Goal: Transaction & Acquisition: Purchase product/service

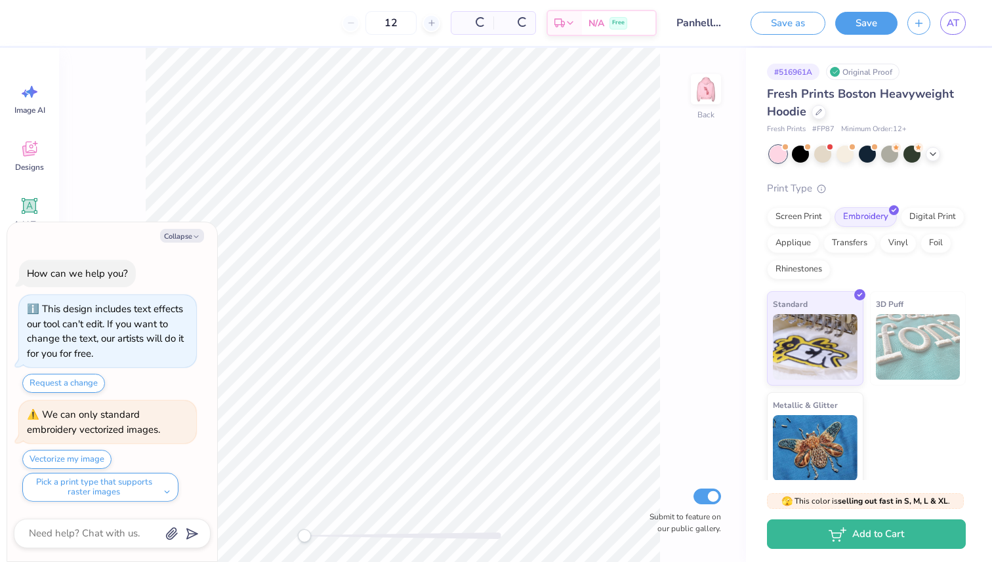
scroll to position [137, 0]
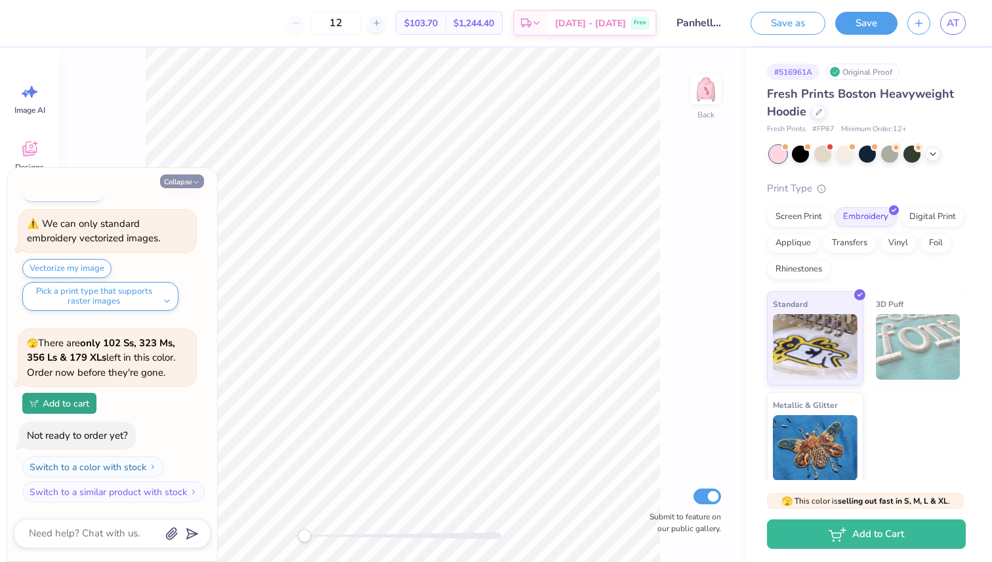
click at [175, 179] on button "Collapse" at bounding box center [182, 181] width 44 height 14
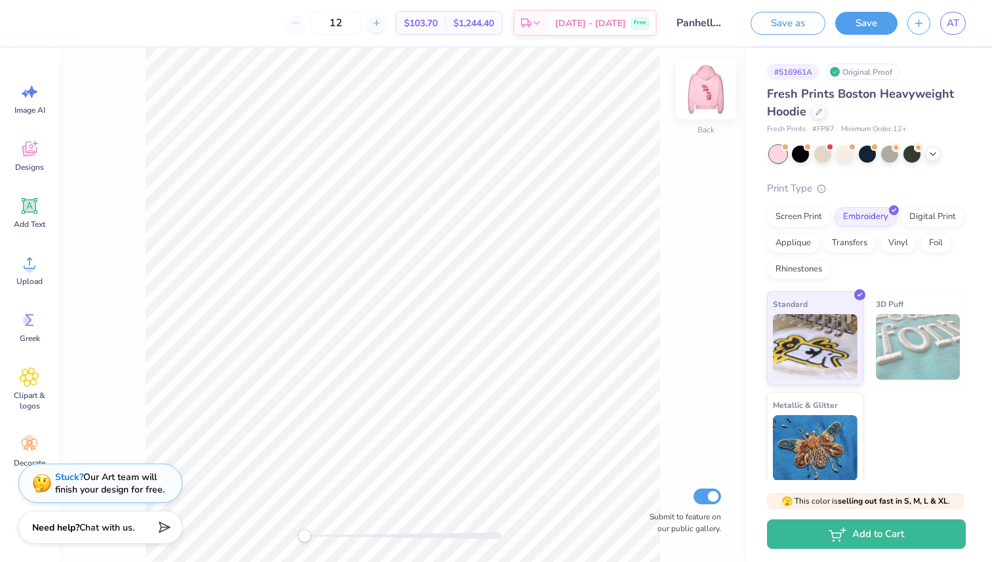
click at [694, 86] on img at bounding box center [705, 89] width 52 height 52
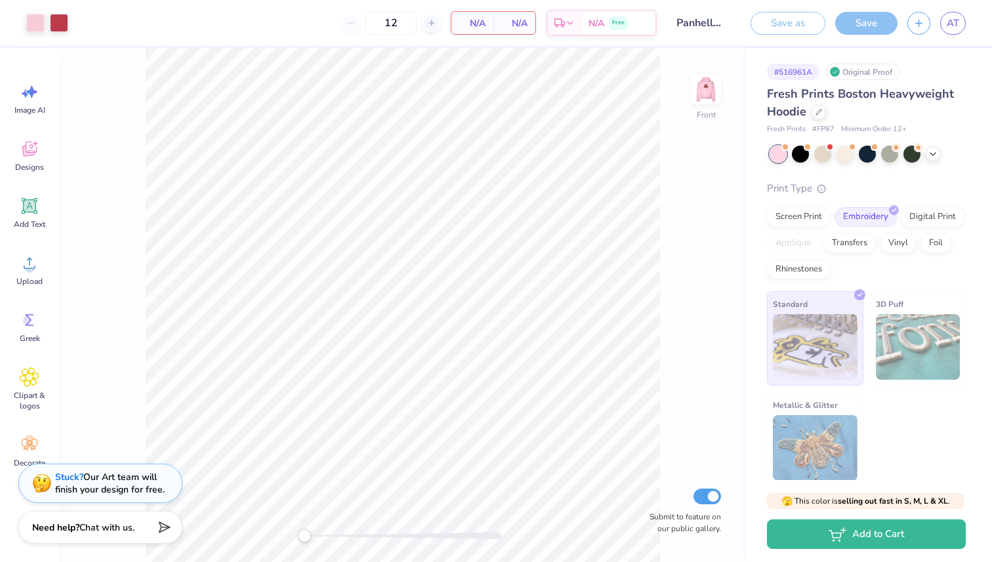
click at [694, 86] on img at bounding box center [706, 89] width 26 height 26
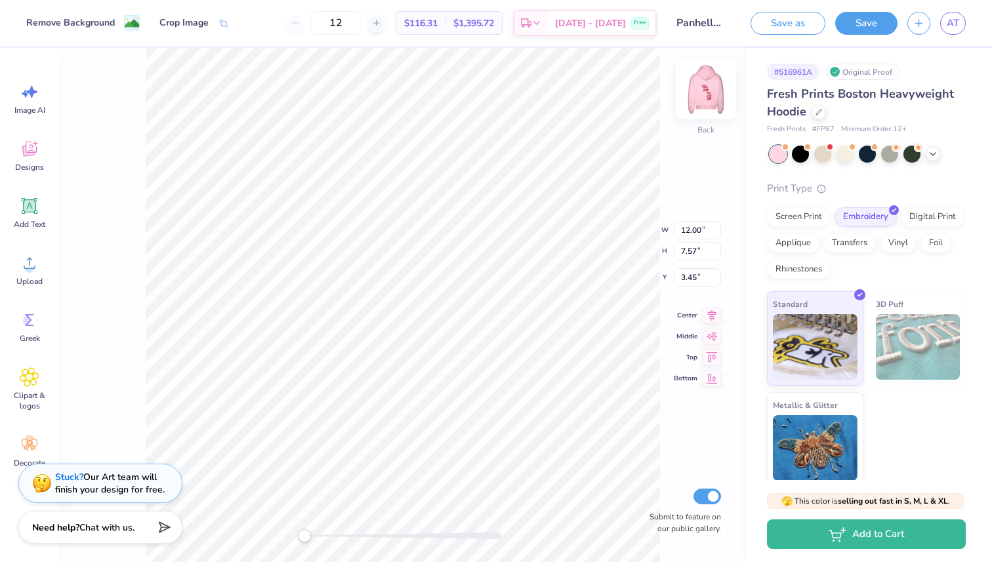
click at [700, 96] on img at bounding box center [705, 89] width 52 height 52
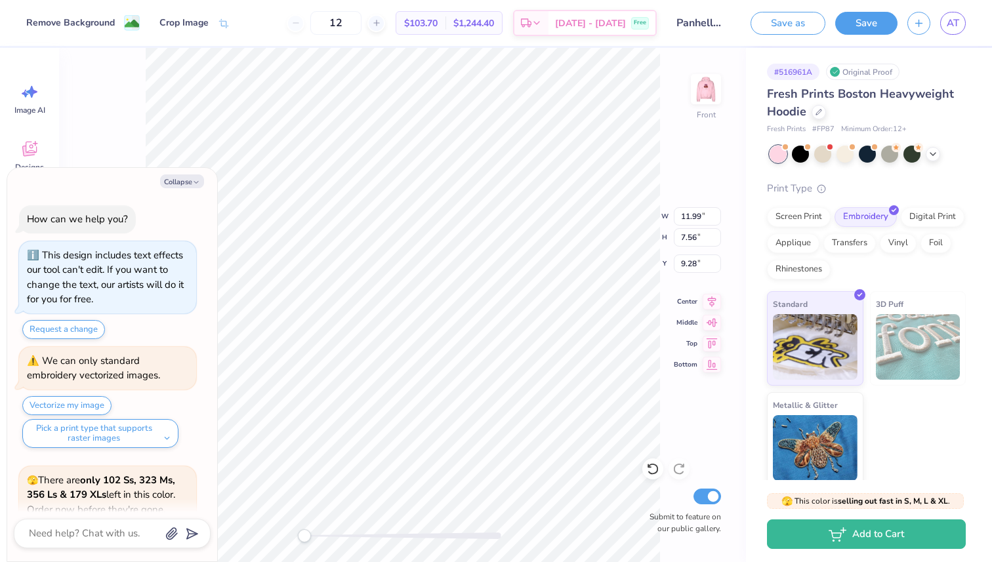
scroll to position [246, 0]
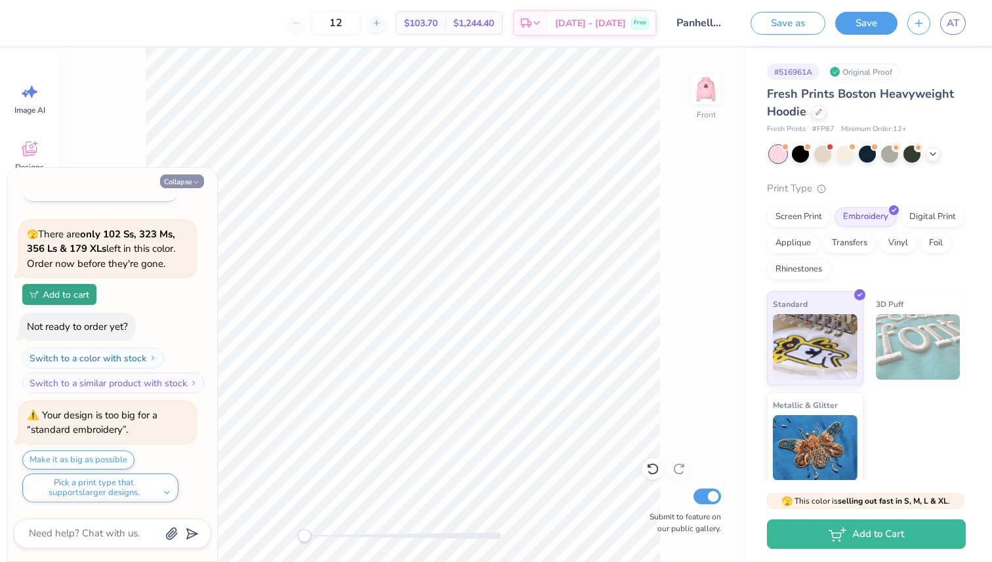
click at [197, 179] on icon "button" at bounding box center [196, 182] width 8 height 8
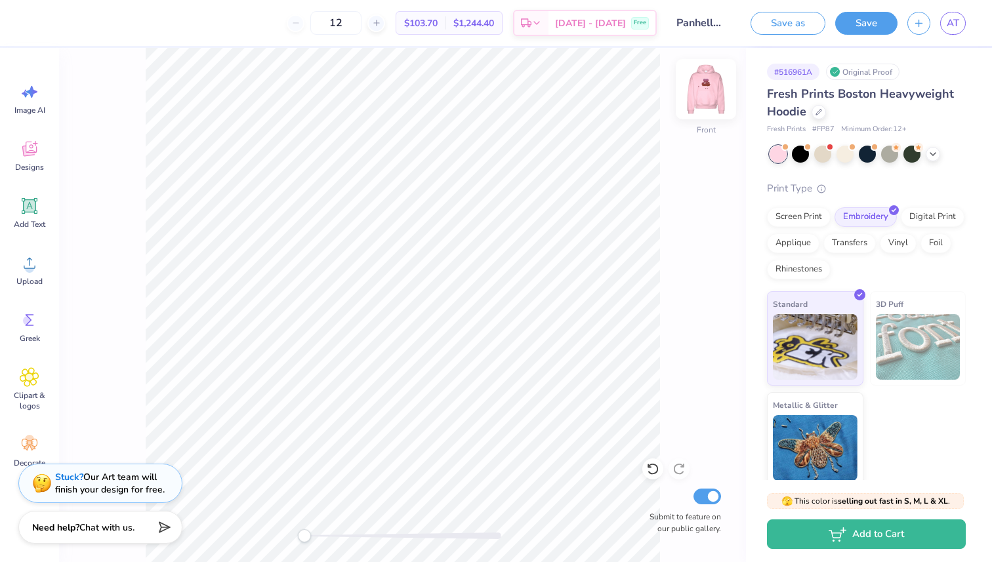
click at [706, 85] on img at bounding box center [705, 89] width 52 height 52
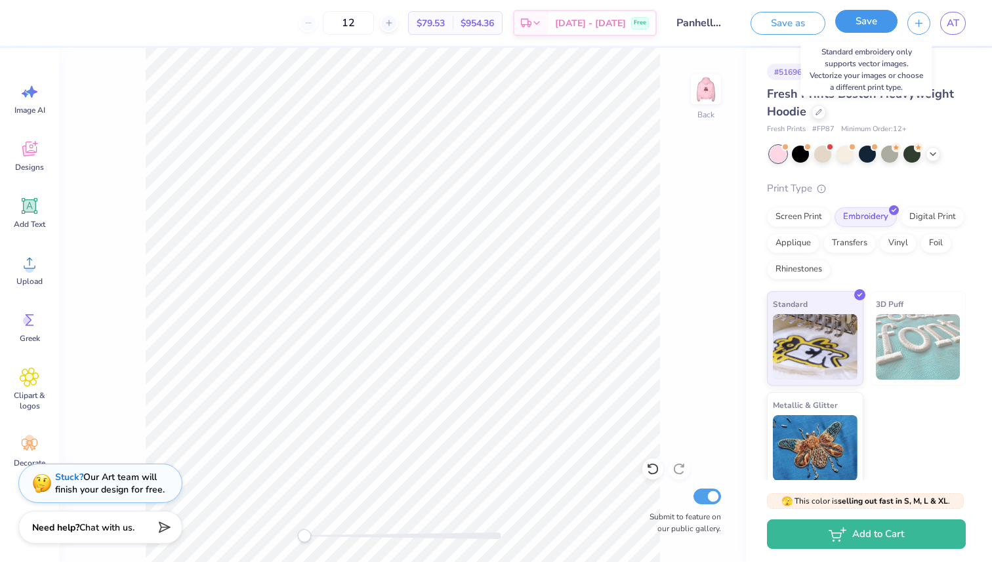
click at [848, 21] on button "Save" at bounding box center [866, 21] width 62 height 23
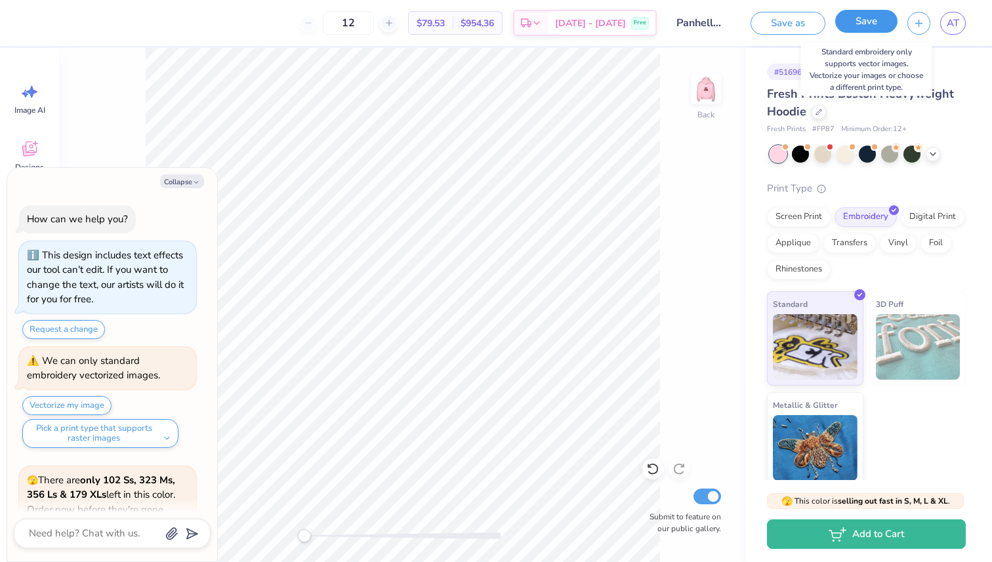
scroll to position [341, 0]
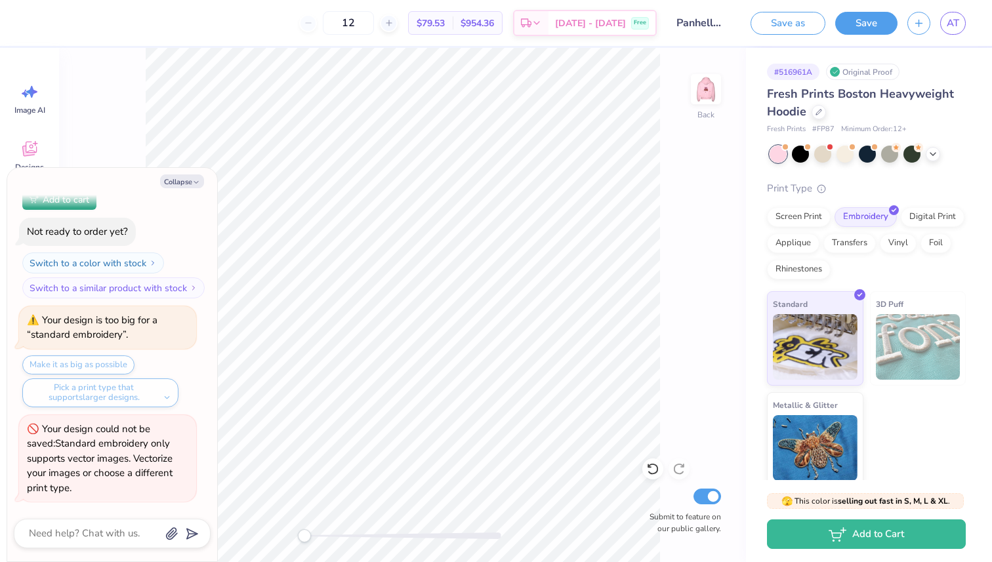
click at [106, 462] on div "Your design could not be saved: Standard embroidery only supports vector images…" at bounding box center [107, 459] width 161 height 74
click at [696, 101] on img at bounding box center [705, 89] width 52 height 52
click at [868, 28] on button "Save" at bounding box center [866, 21] width 62 height 23
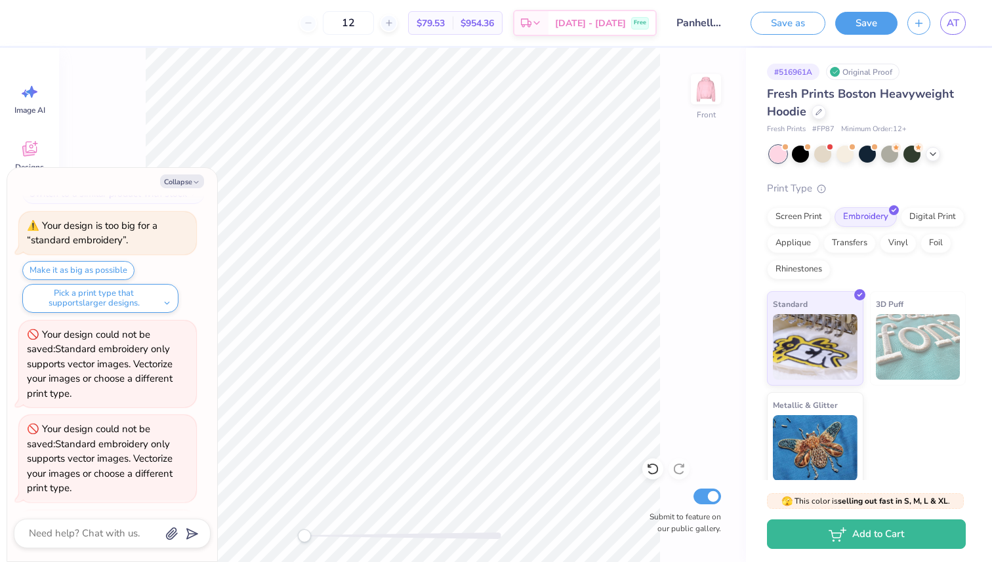
scroll to position [506, 0]
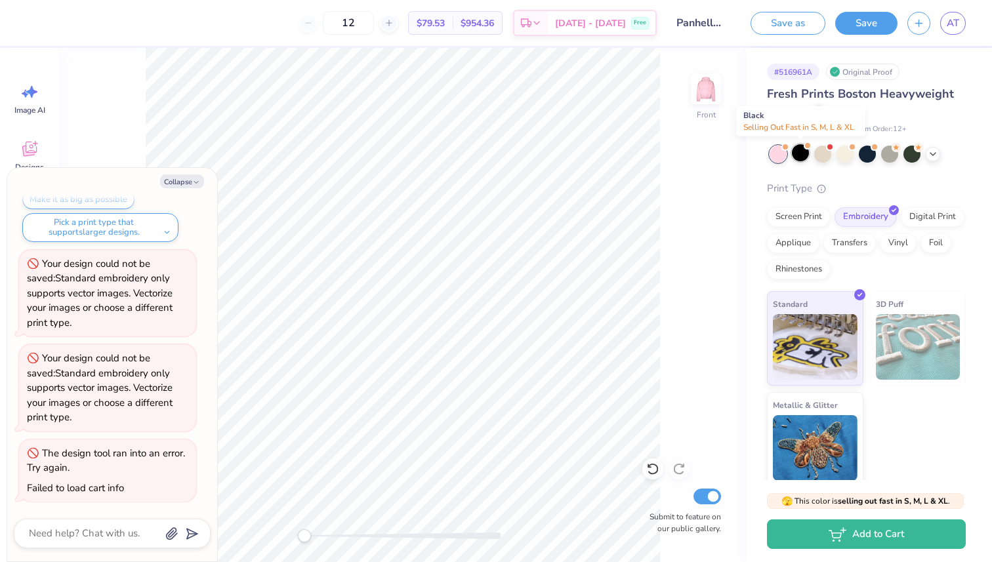
click at [798, 147] on div at bounding box center [800, 152] width 17 height 17
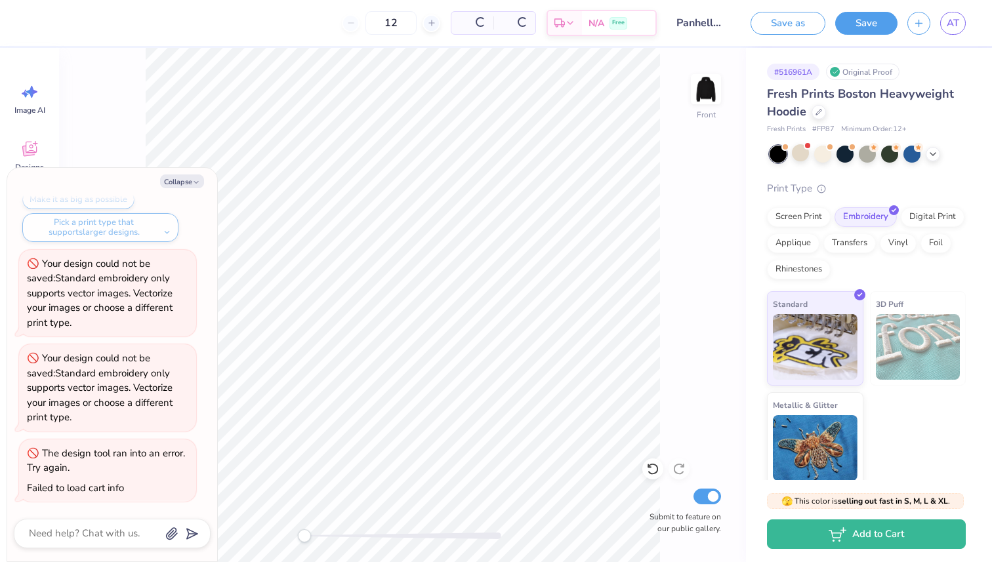
scroll to position [698, 0]
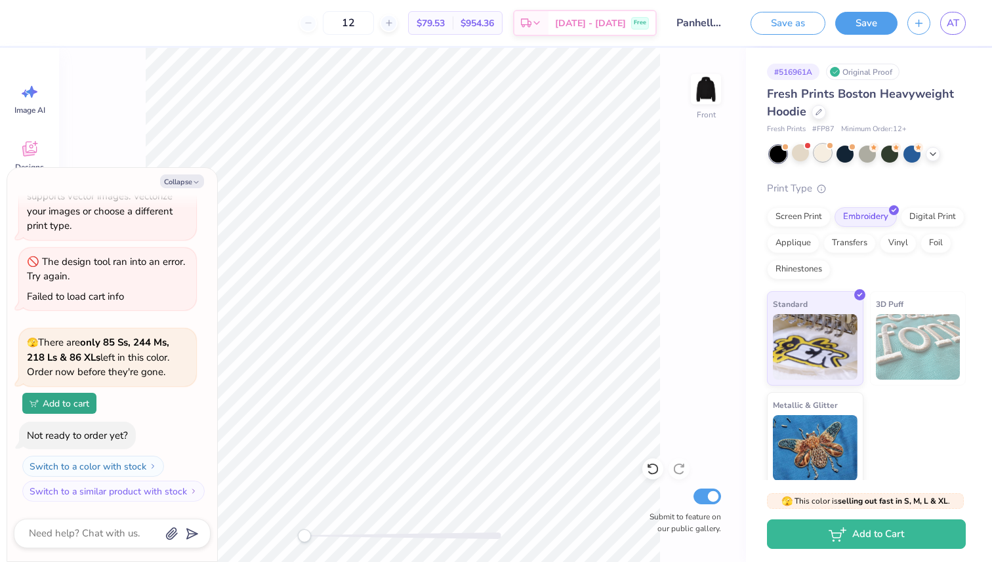
click at [831, 150] on div at bounding box center [822, 152] width 17 height 17
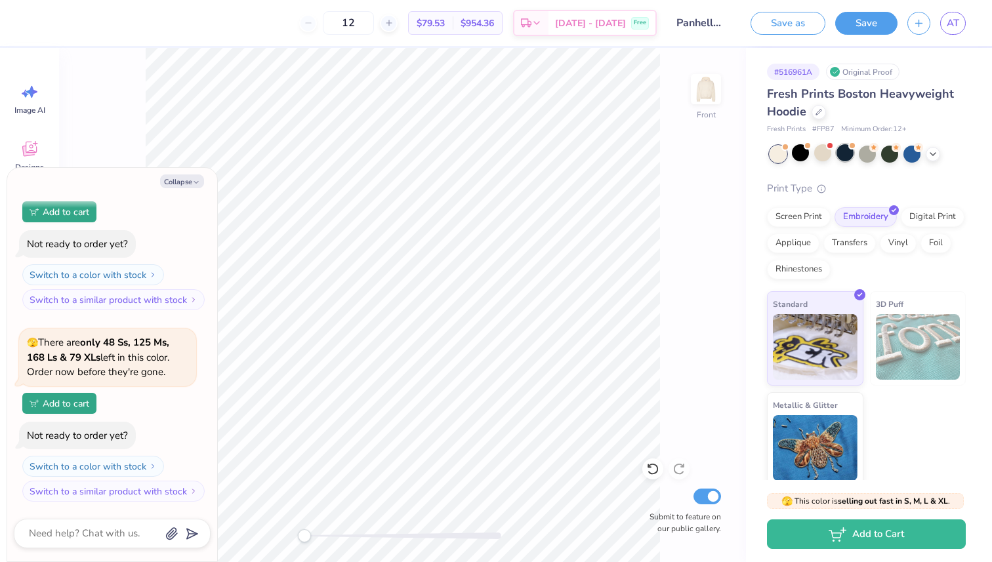
click at [843, 153] on div at bounding box center [844, 152] width 17 height 17
click at [870, 157] on div at bounding box center [866, 152] width 17 height 17
type textarea "x"
type input "50"
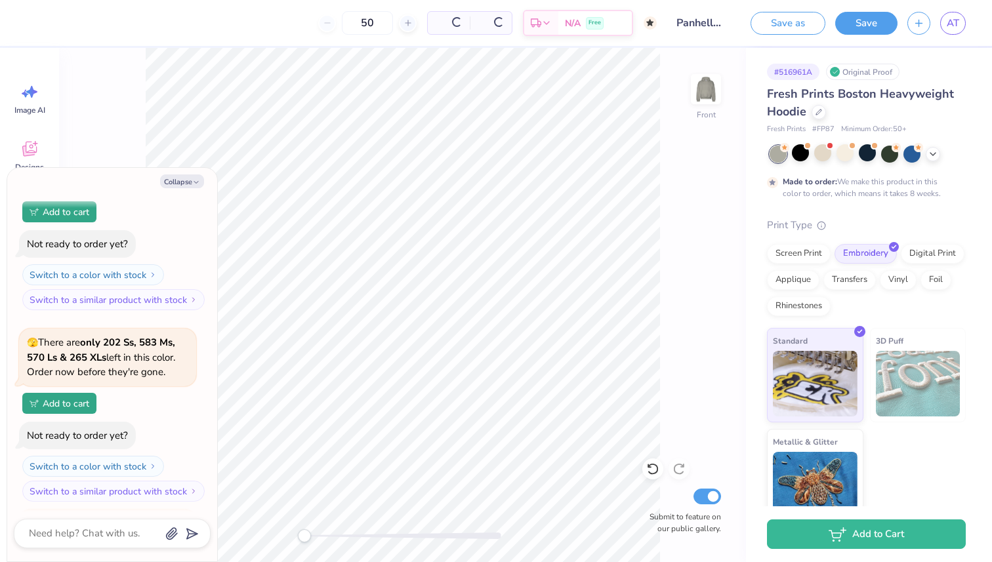
scroll to position [1299, 0]
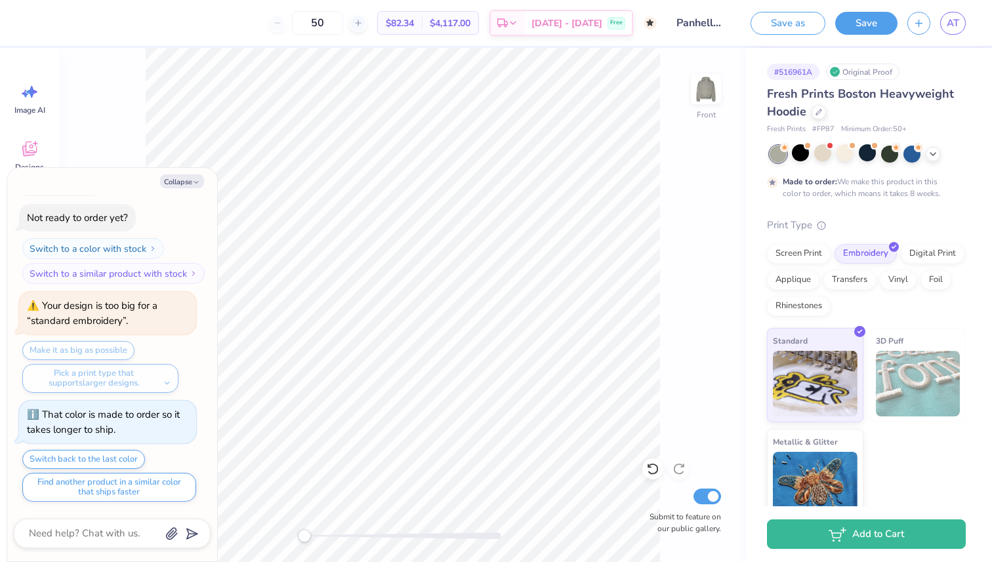
click at [933, 159] on div at bounding box center [867, 154] width 196 height 17
click at [932, 151] on icon at bounding box center [932, 153] width 10 height 10
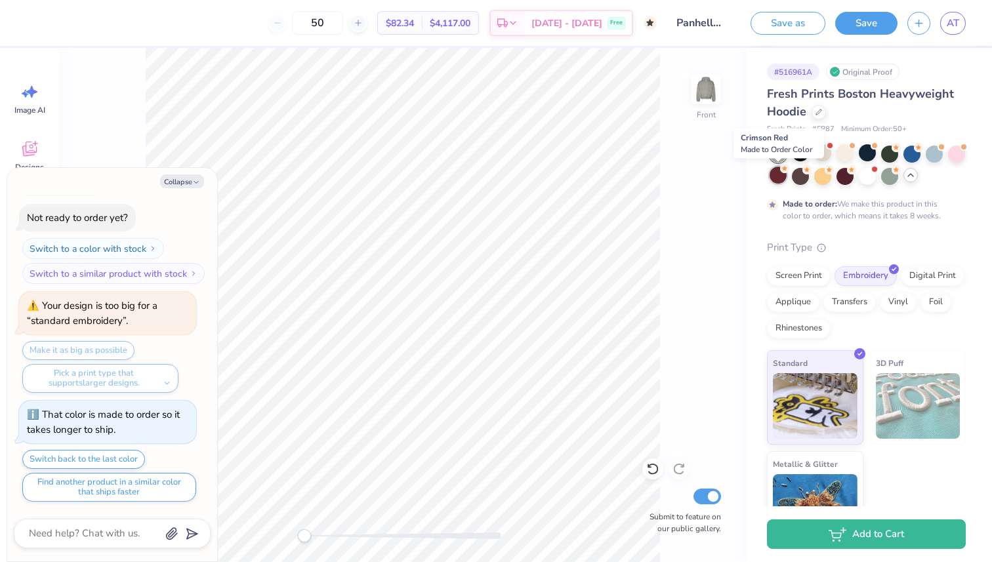
click at [774, 178] on div at bounding box center [777, 175] width 17 height 17
click at [191, 180] on button "Collapse" at bounding box center [182, 181] width 44 height 14
type textarea "x"
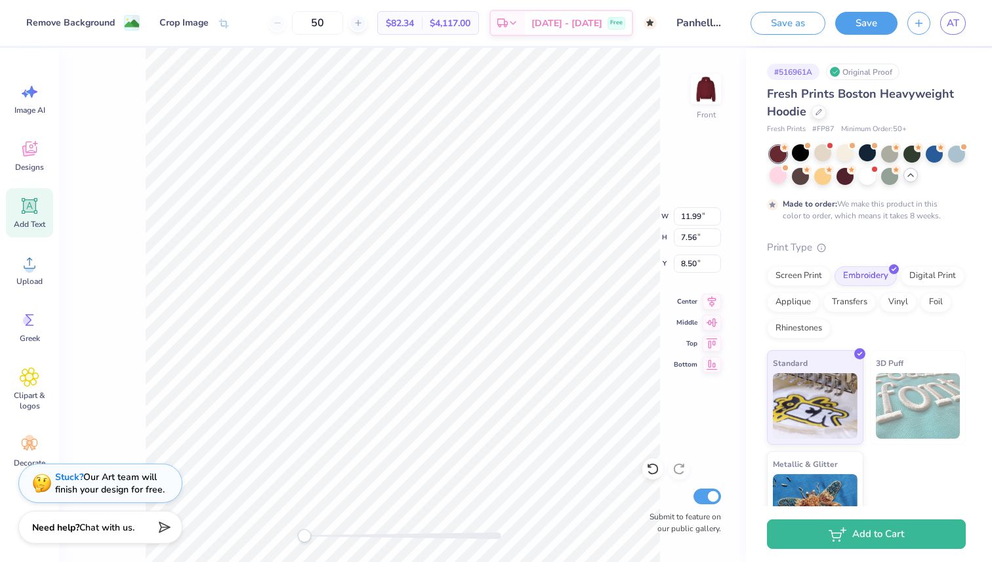
click at [30, 211] on icon at bounding box center [30, 206] width 12 height 12
type input "7.22"
type input "2.09"
type input "13.71"
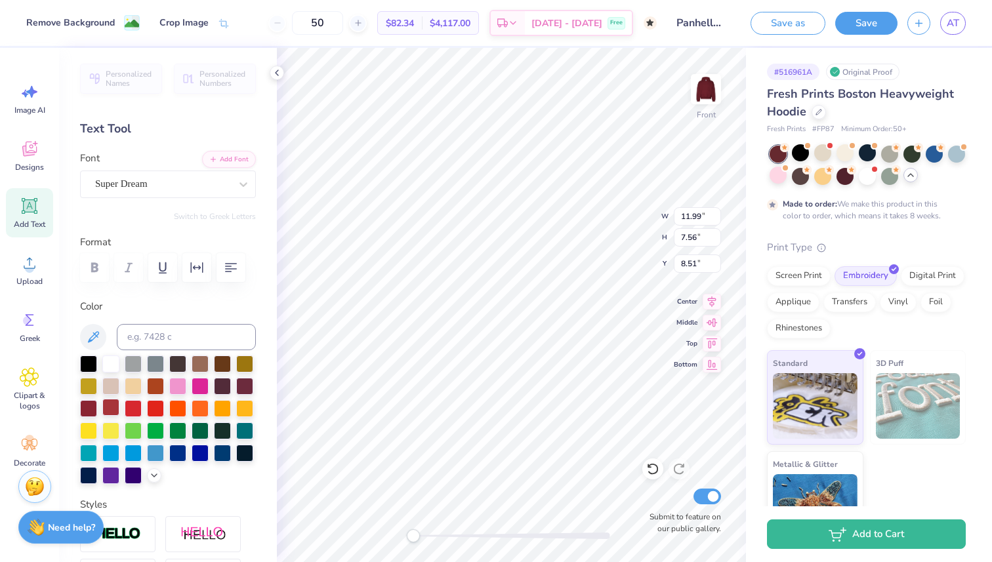
click at [113, 407] on div at bounding box center [110, 407] width 17 height 17
click at [271, 80] on div "Personalized Names Personalized Numbers Text Tool Add Font Font Super Dream Swi…" at bounding box center [168, 305] width 218 height 514
click at [271, 75] on div at bounding box center [277, 73] width 14 height 14
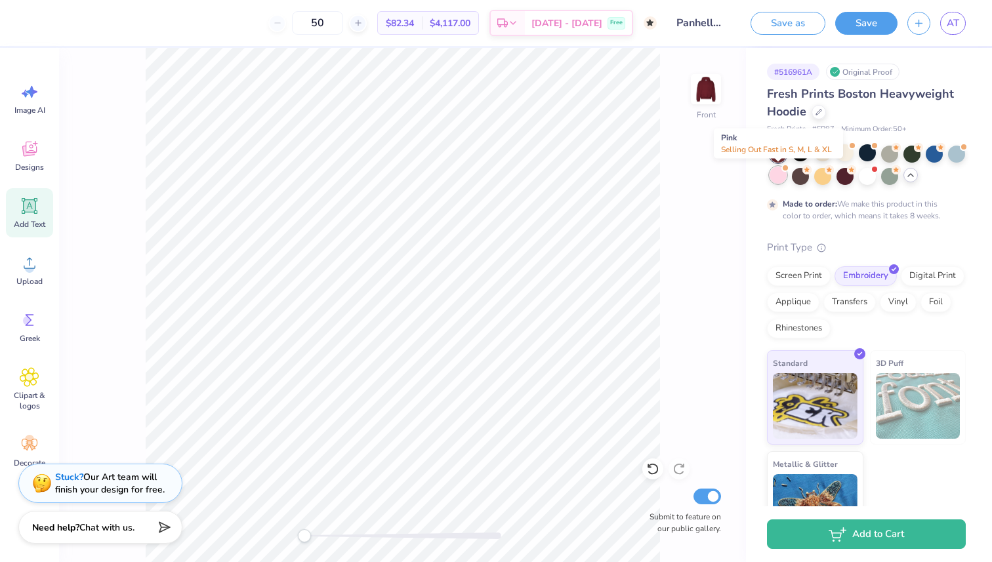
click at [782, 173] on div at bounding box center [777, 175] width 17 height 17
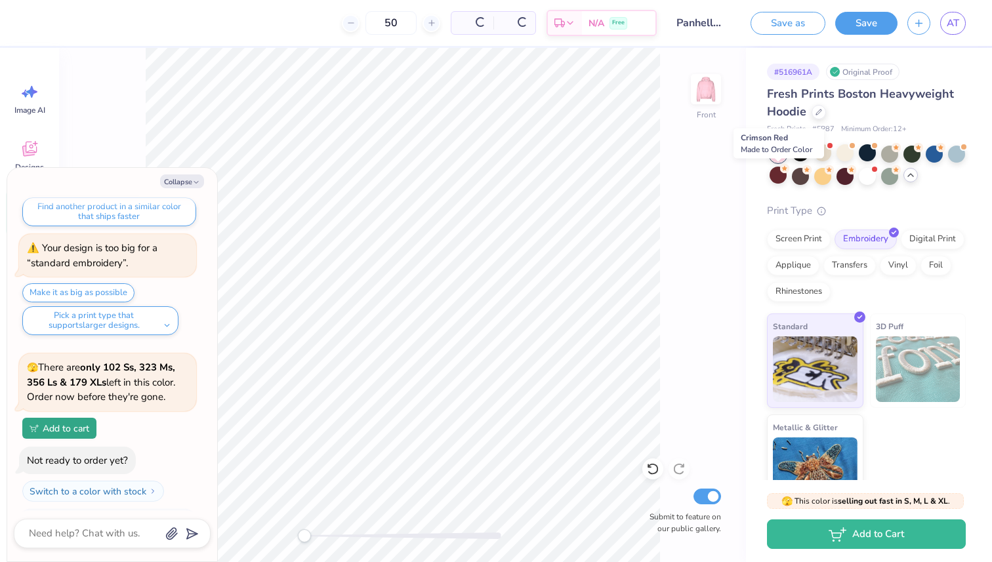
scroll to position [1654, 0]
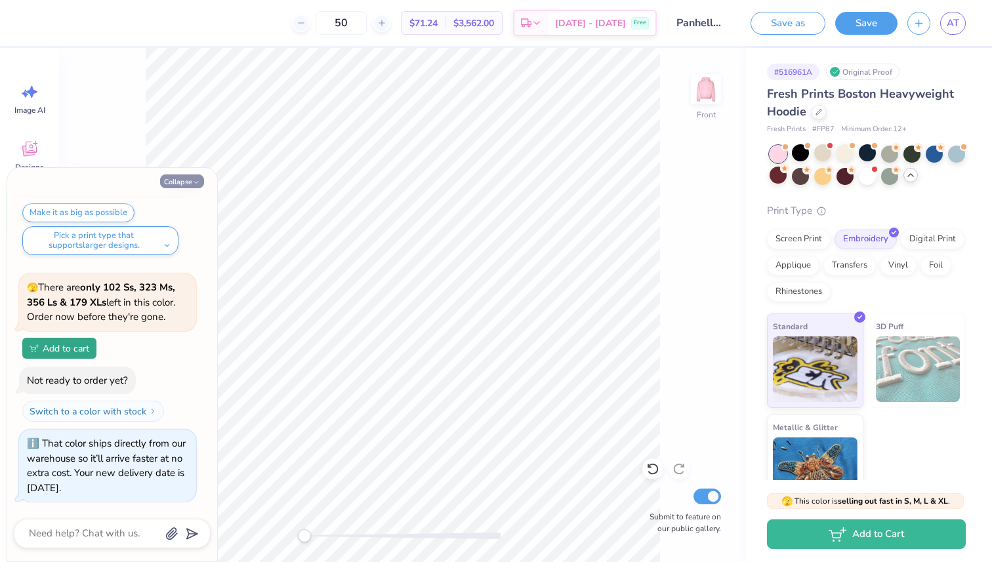
click at [190, 176] on button "Collapse" at bounding box center [182, 181] width 44 height 14
type textarea "x"
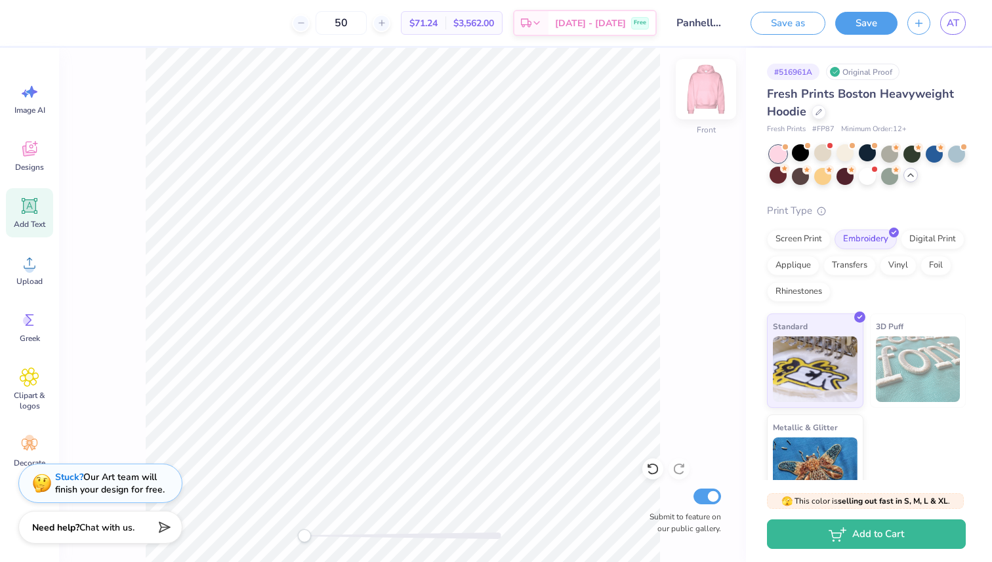
click at [706, 92] on img at bounding box center [705, 89] width 52 height 52
click at [34, 201] on icon at bounding box center [30, 206] width 16 height 16
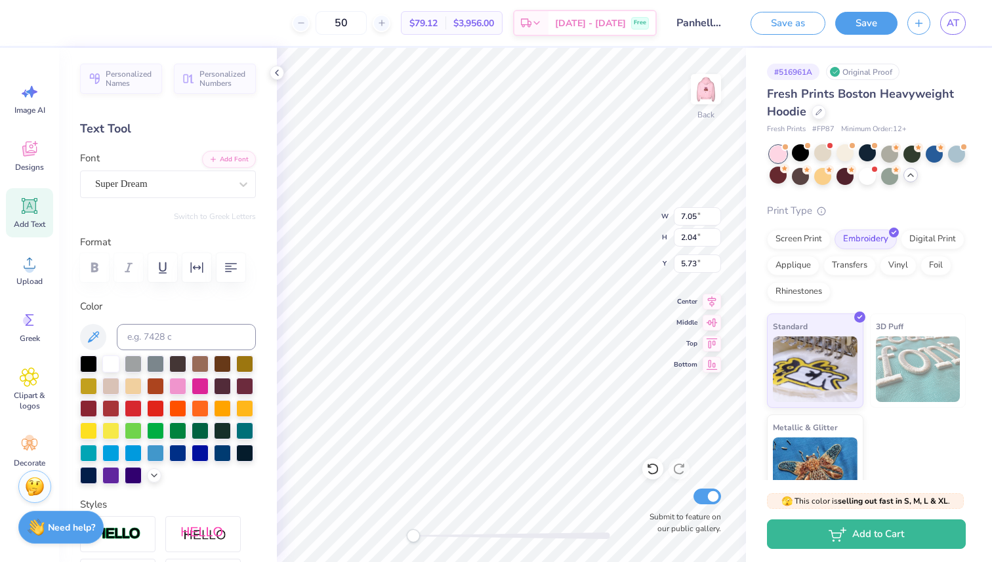
scroll to position [0, 0]
type textarea "20"
type input "5.89"
type input "3.51"
type input "9.49"
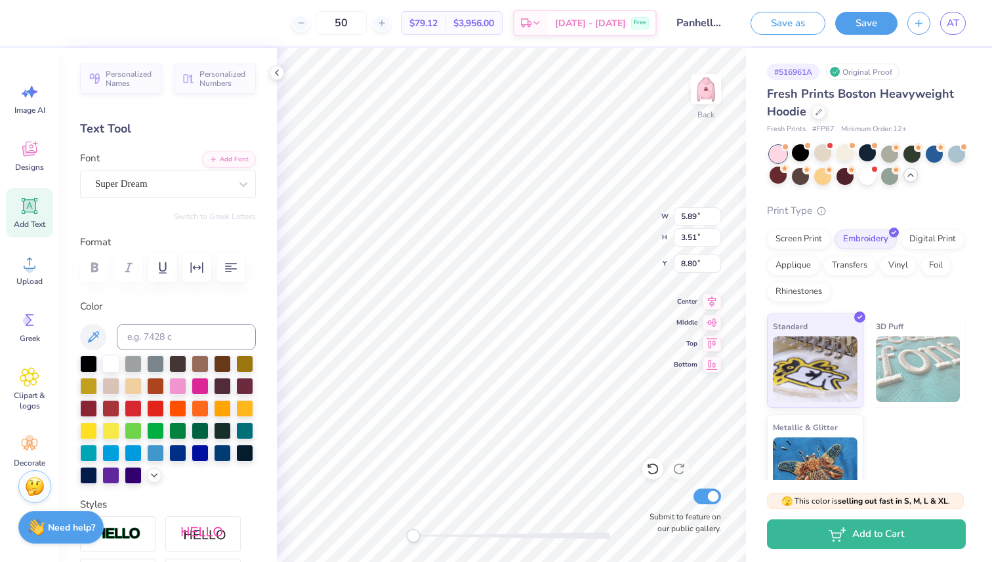
type input "8.81"
type textarea "25"
click at [172, 187] on div "Super Dream" at bounding box center [163, 184] width 138 height 20
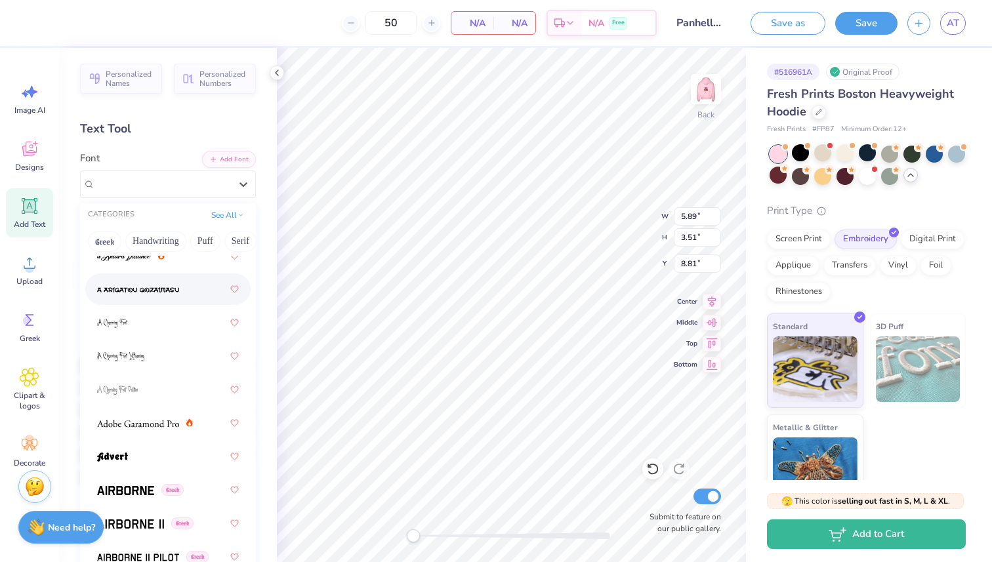
scroll to position [125, 0]
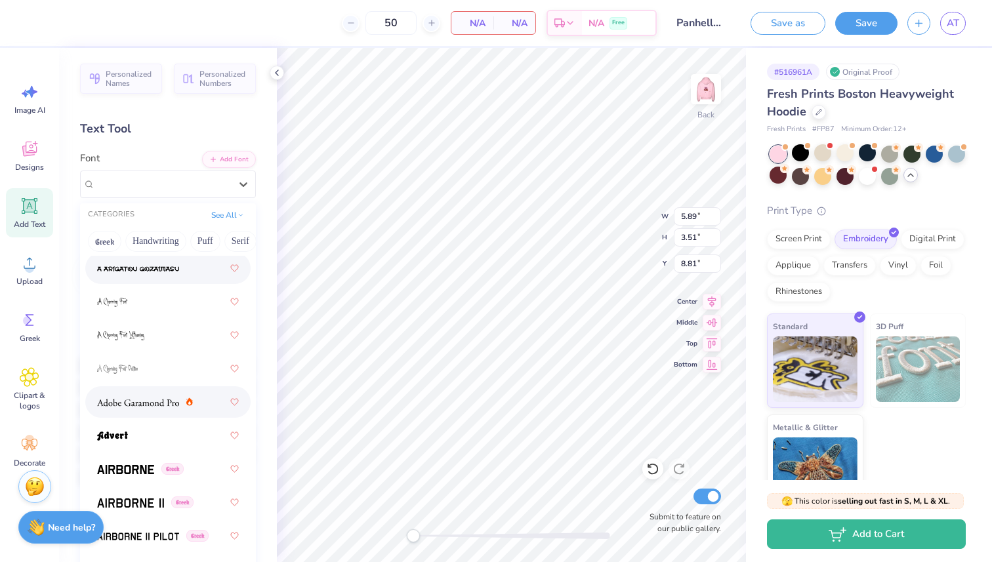
click at [154, 406] on img at bounding box center [138, 402] width 82 height 9
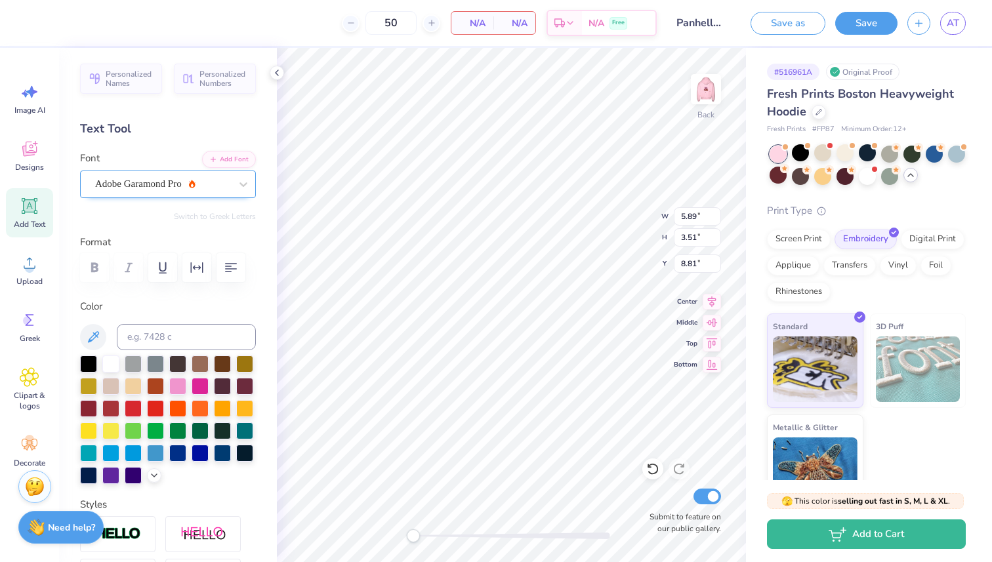
click at [198, 177] on div "Adobe Garamond Pro" at bounding box center [163, 184] width 138 height 20
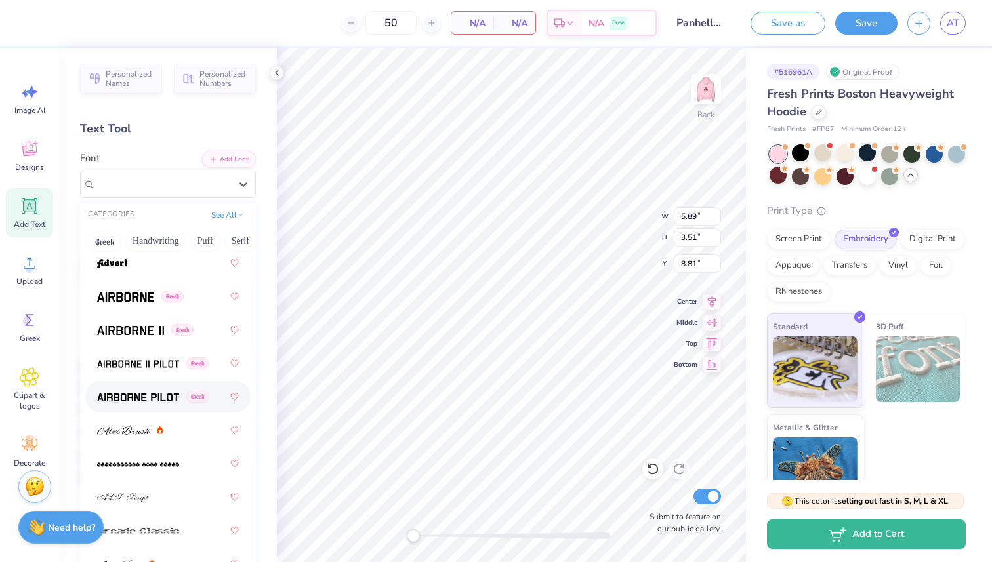
scroll to position [296, 0]
click at [163, 392] on span at bounding box center [138, 399] width 82 height 14
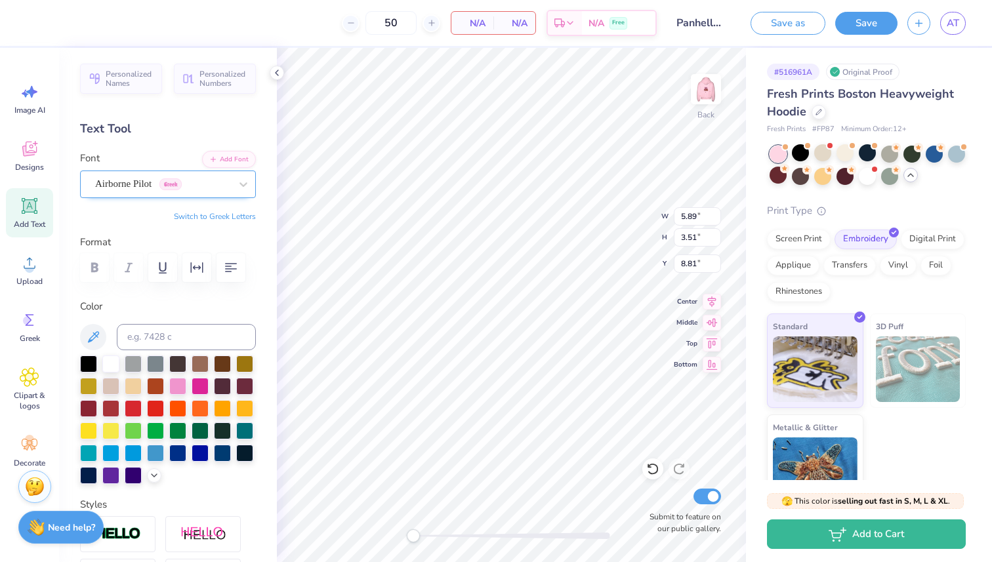
click at [156, 190] on div "Airborne Pilot Greek" at bounding box center [163, 184] width 138 height 20
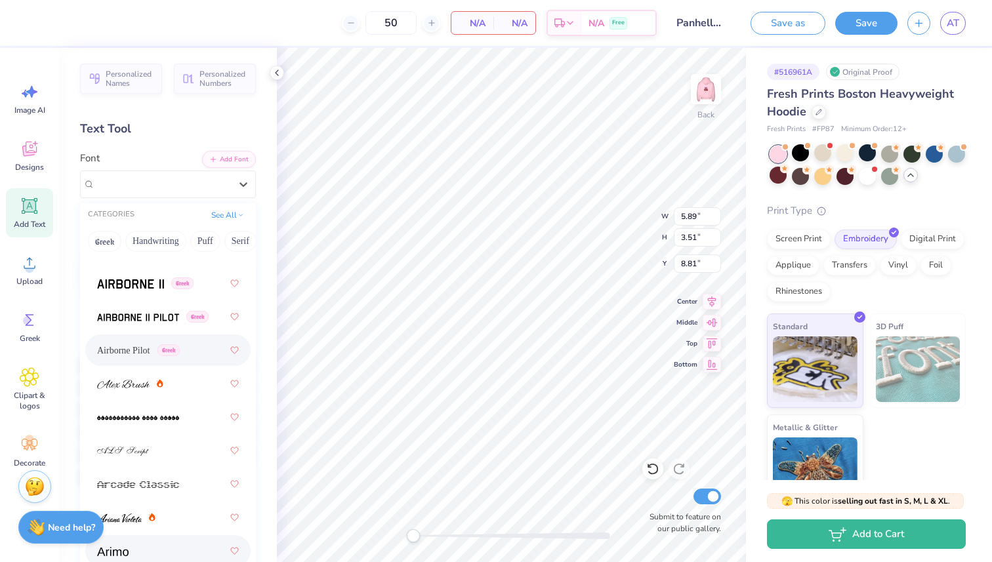
scroll to position [341, 0]
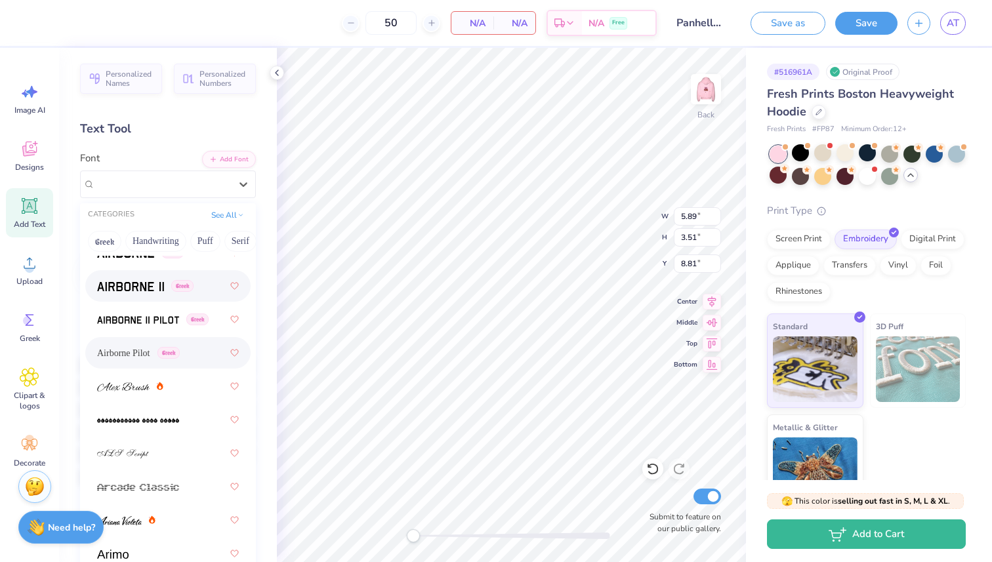
click at [136, 295] on div "Greek" at bounding box center [168, 286] width 142 height 24
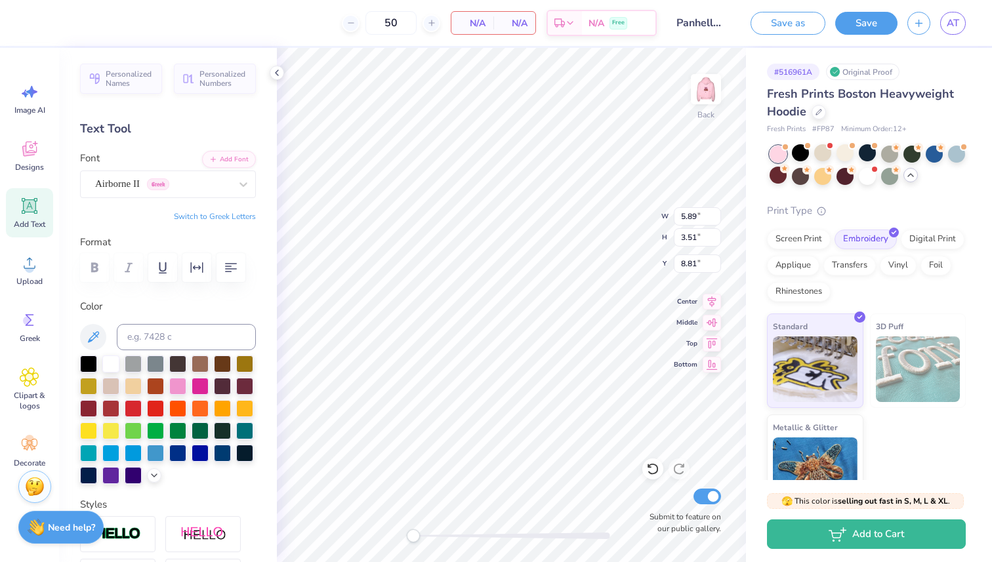
type input "5.67"
type input "0.54"
click at [123, 192] on div at bounding box center [162, 184] width 135 height 18
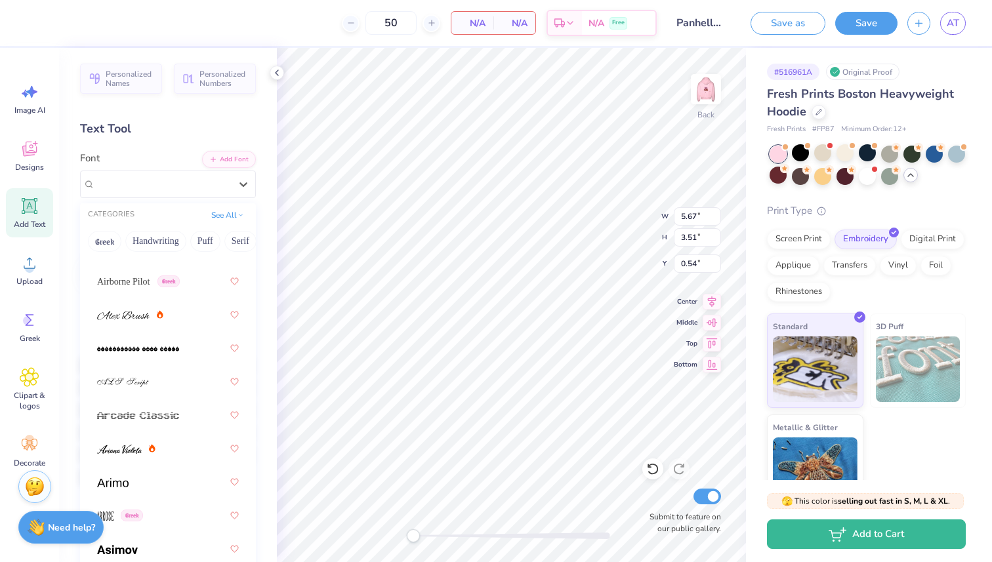
scroll to position [329, 0]
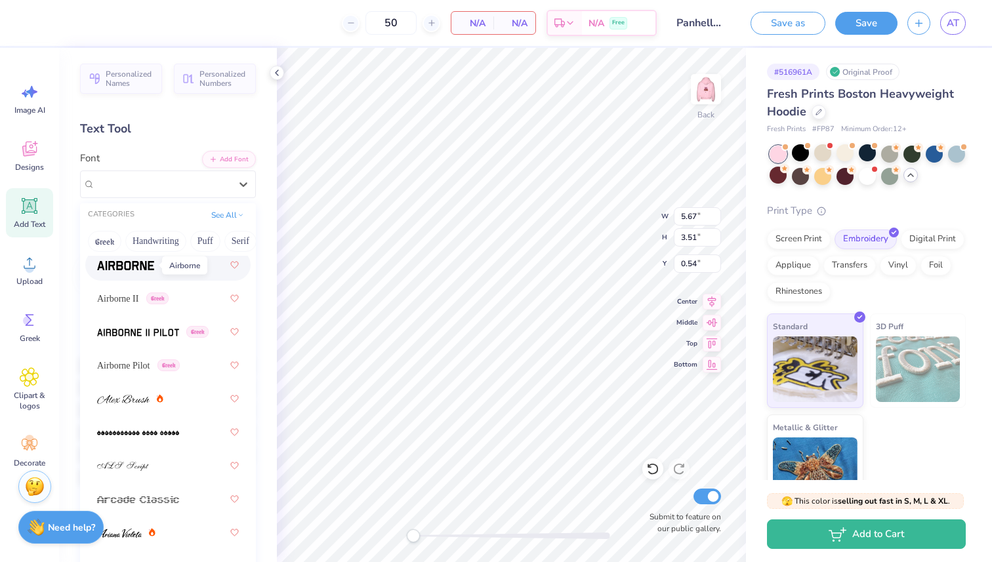
click at [134, 268] on img at bounding box center [125, 265] width 57 height 9
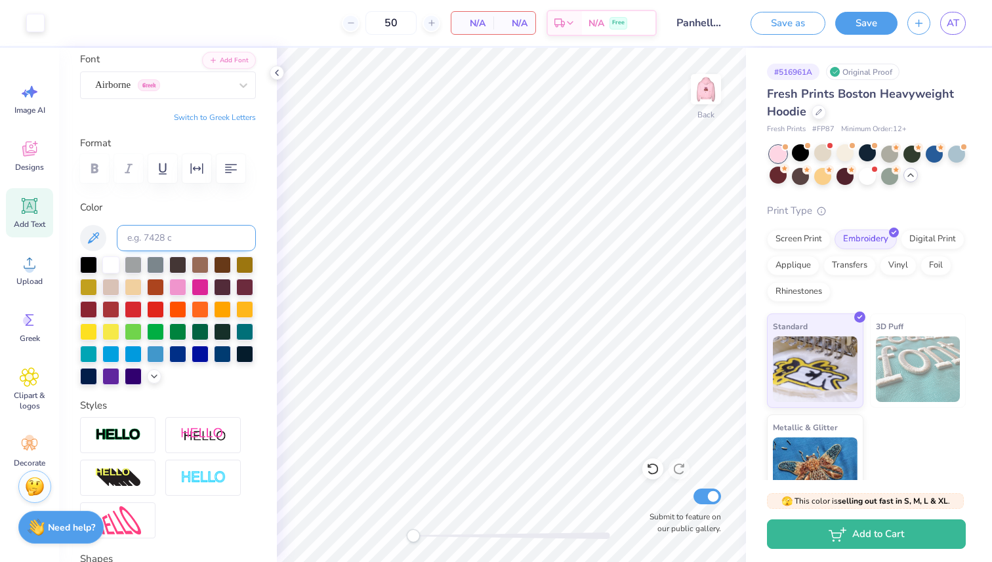
scroll to position [0, 0]
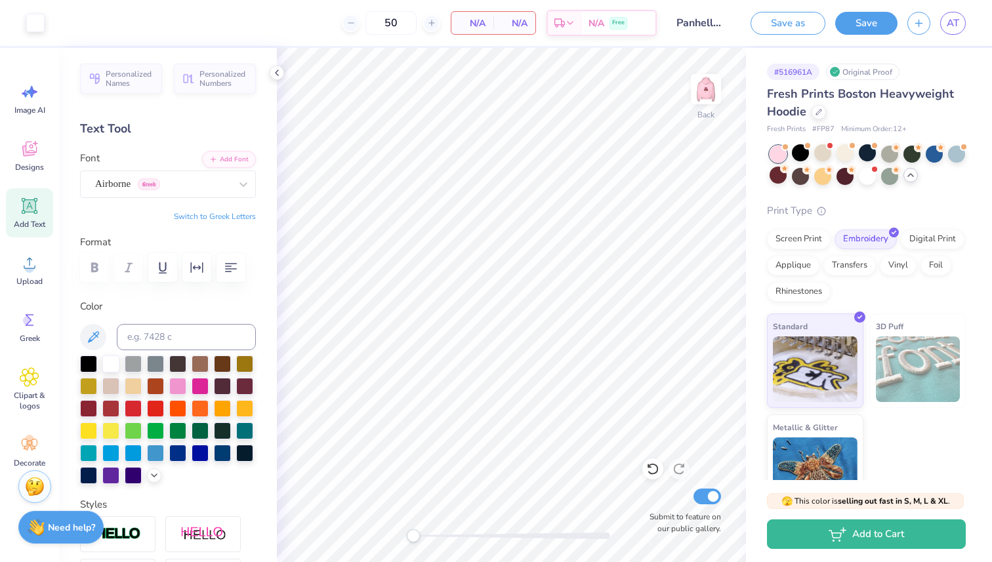
click at [142, 146] on div "Personalized Names Personalized Numbers Text Tool Add Font Font Airborne Greek …" at bounding box center [168, 305] width 218 height 514
click at [235, 161] on button "Add Font" at bounding box center [229, 158] width 54 height 17
click at [188, 317] on div "Color" at bounding box center [168, 391] width 176 height 185
click at [21, 217] on div "Add Text" at bounding box center [29, 212] width 47 height 49
type textarea "Arizona Panhellenic"
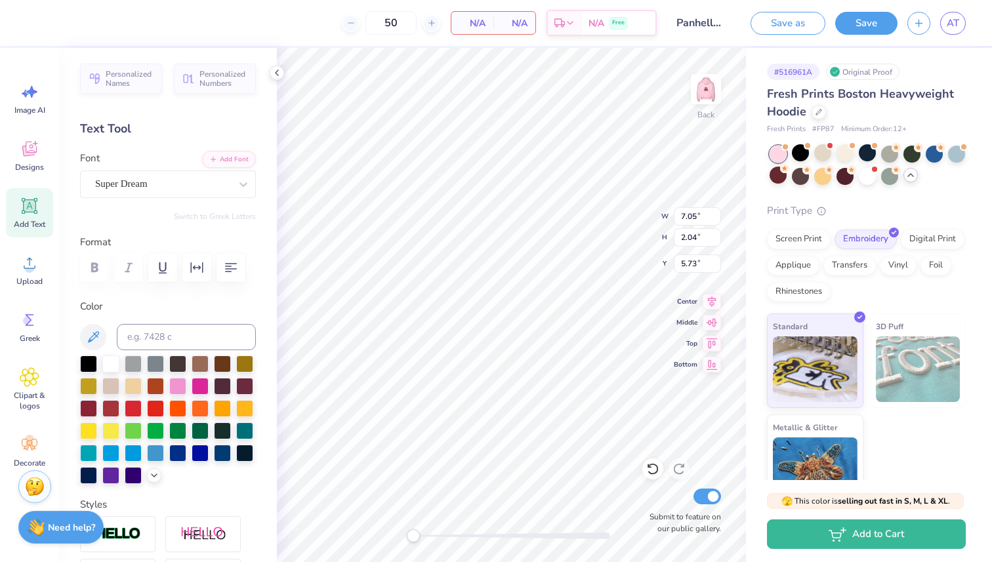
scroll to position [0, 4]
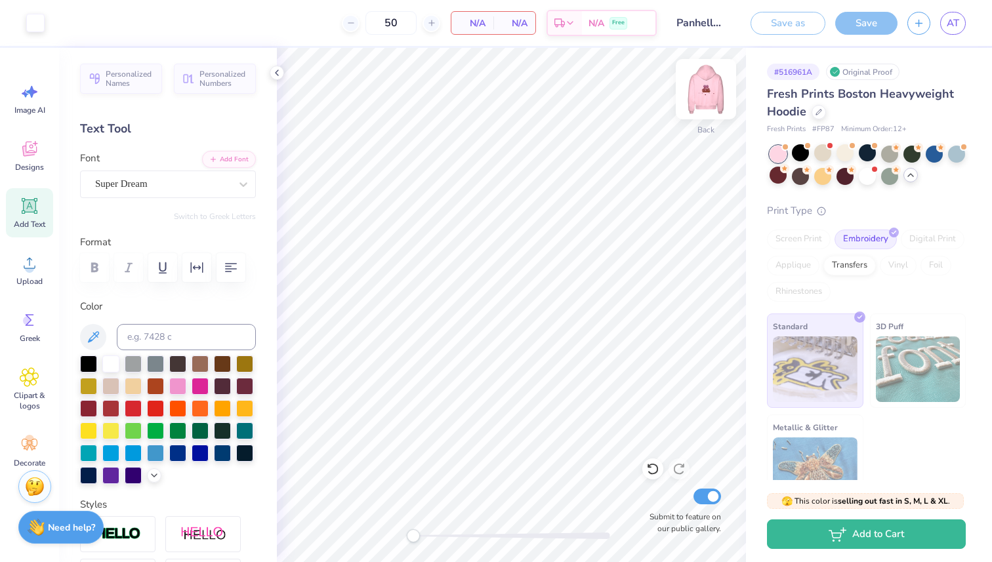
click at [708, 81] on img at bounding box center [705, 89] width 52 height 52
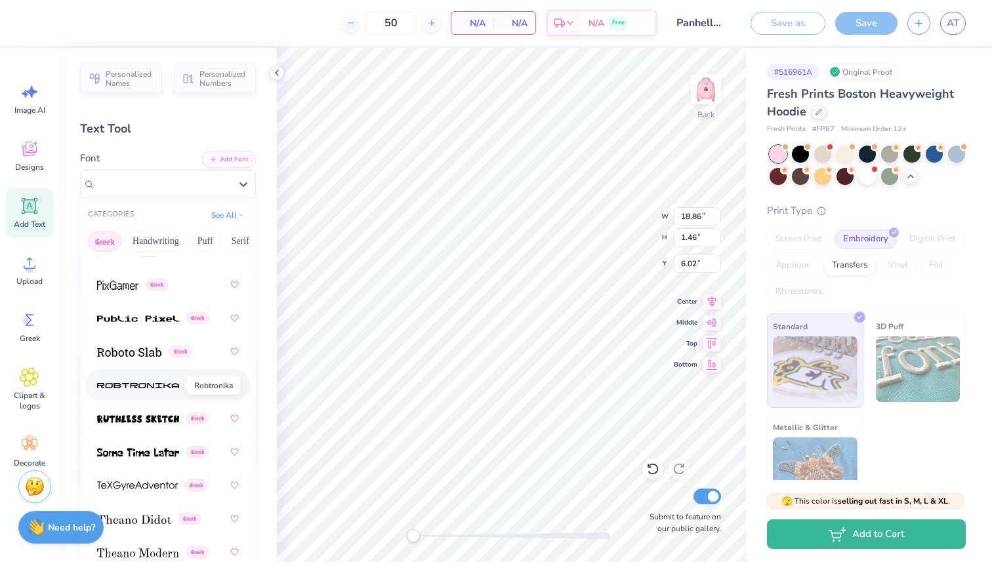
scroll to position [1163, 0]
